Goal: Navigation & Orientation: Find specific page/section

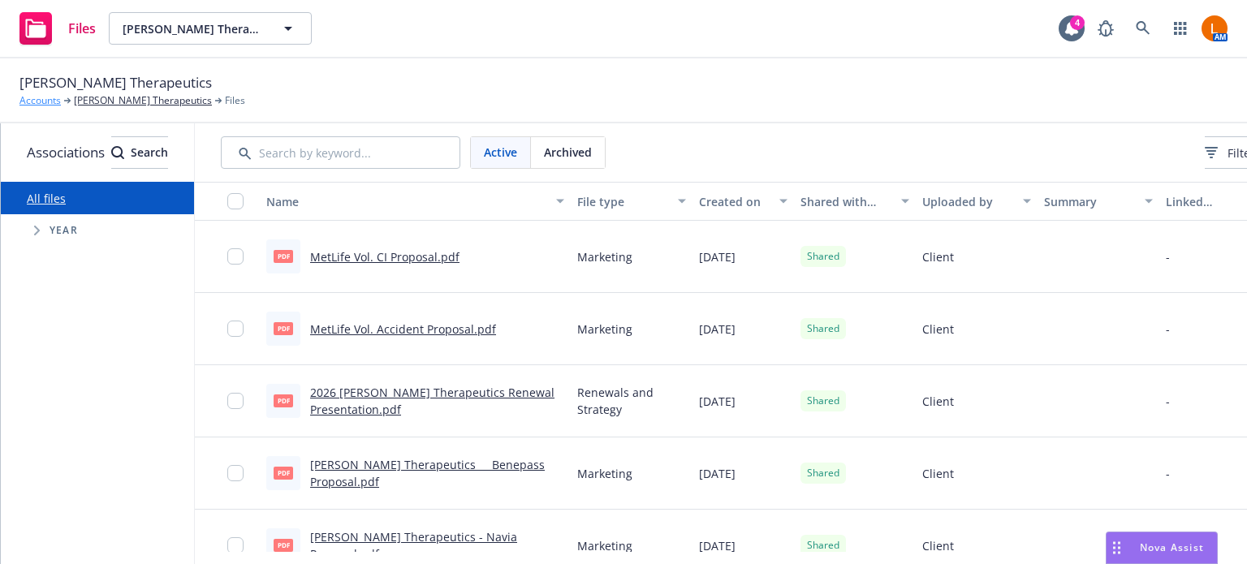
drag, startPoint x: 0, startPoint y: 0, endPoint x: 41, endPoint y: 100, distance: 107.8
click at [41, 100] on link "Accounts" at bounding box center [39, 100] width 41 height 15
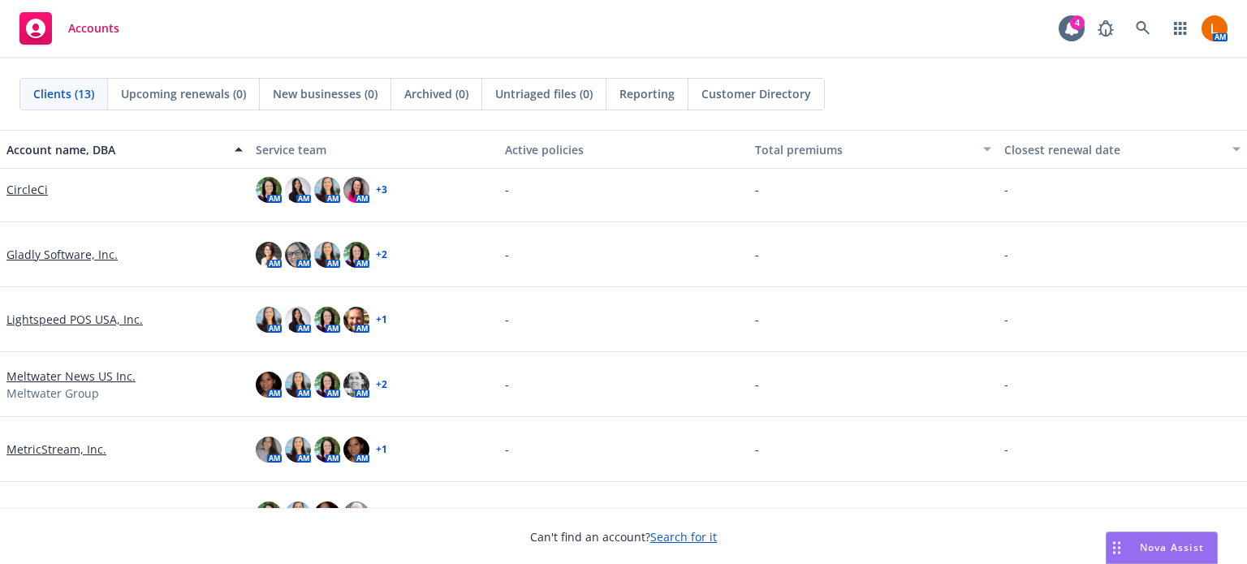
scroll to position [162, 0]
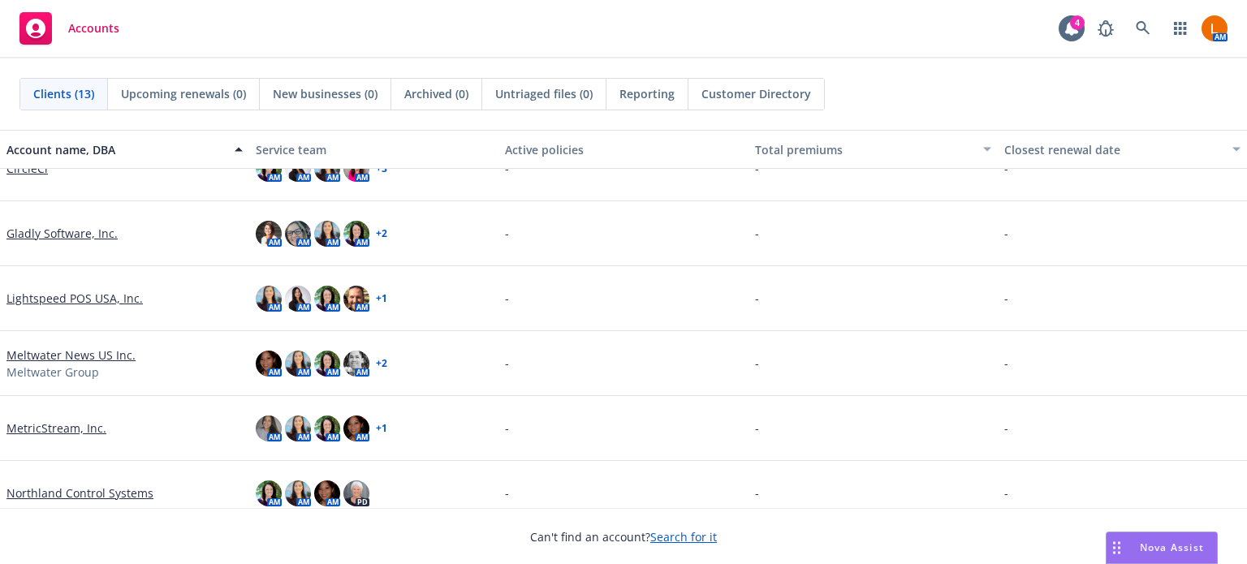
click at [75, 495] on link "Northland Control Systems" at bounding box center [79, 493] width 147 height 17
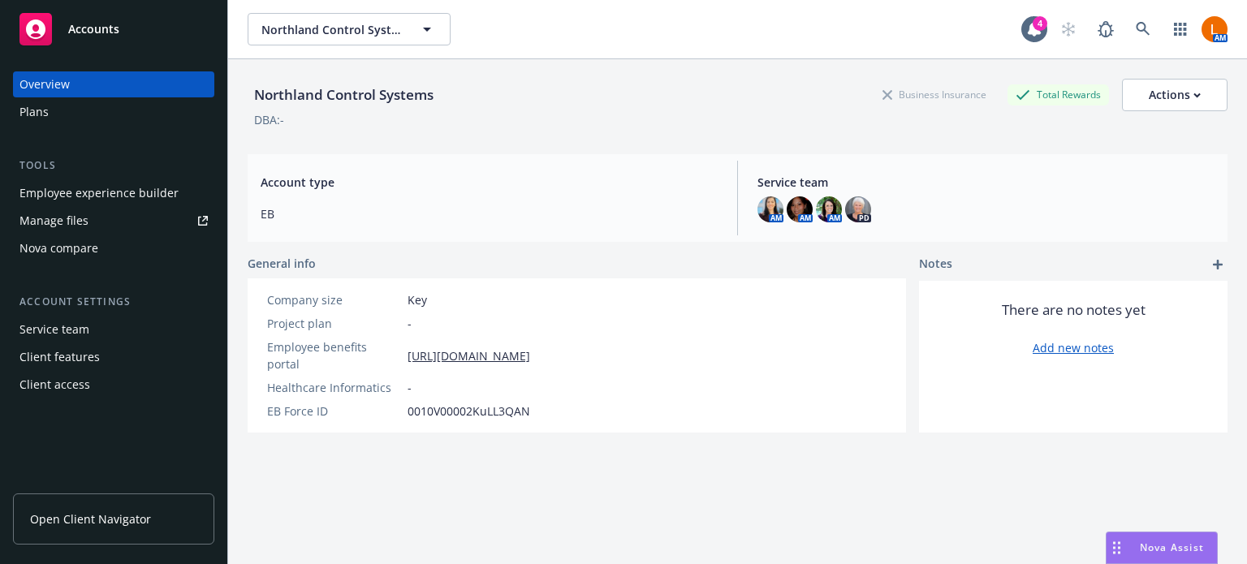
click at [63, 214] on div "Manage files" at bounding box center [53, 221] width 69 height 26
